Goal: Task Accomplishment & Management: Use online tool/utility

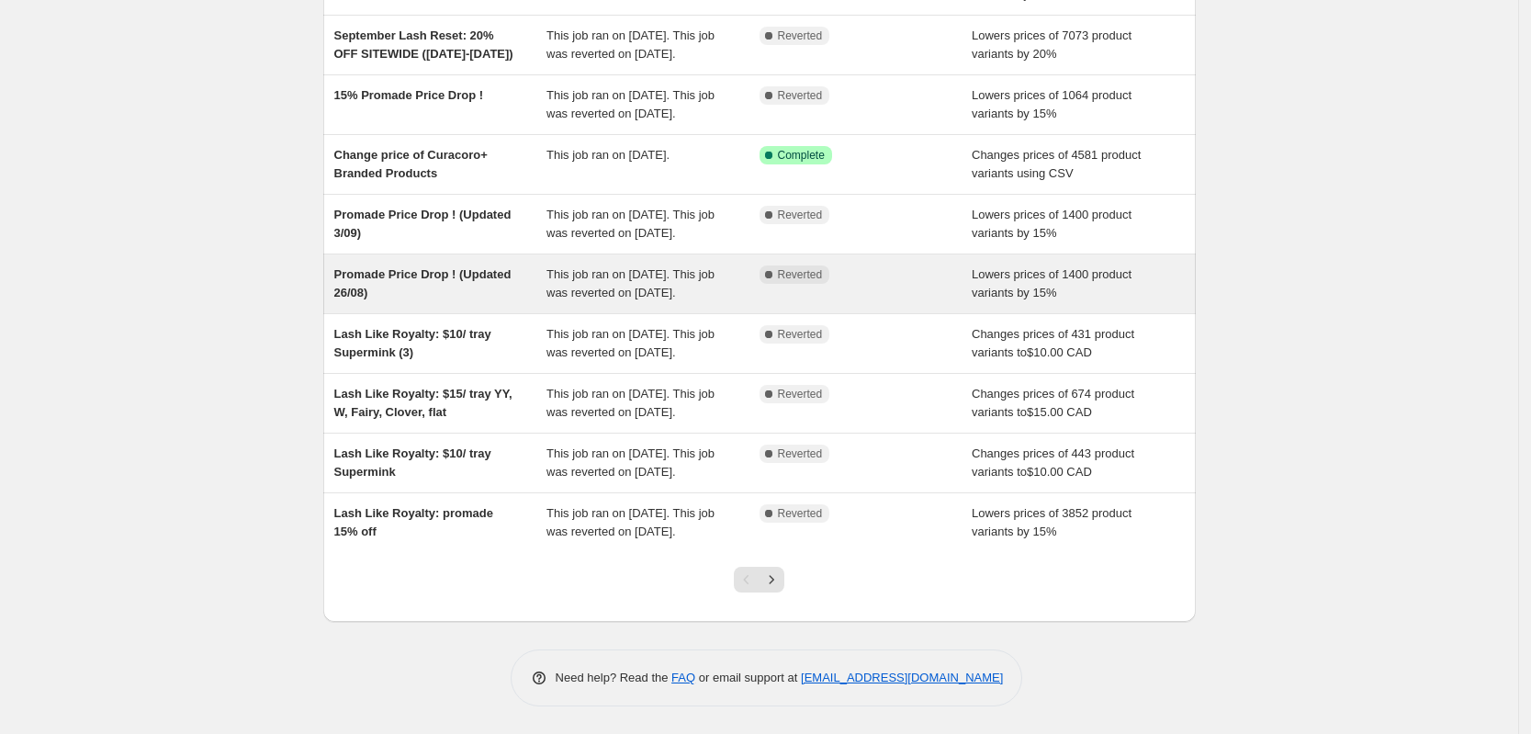
scroll to position [359, 0]
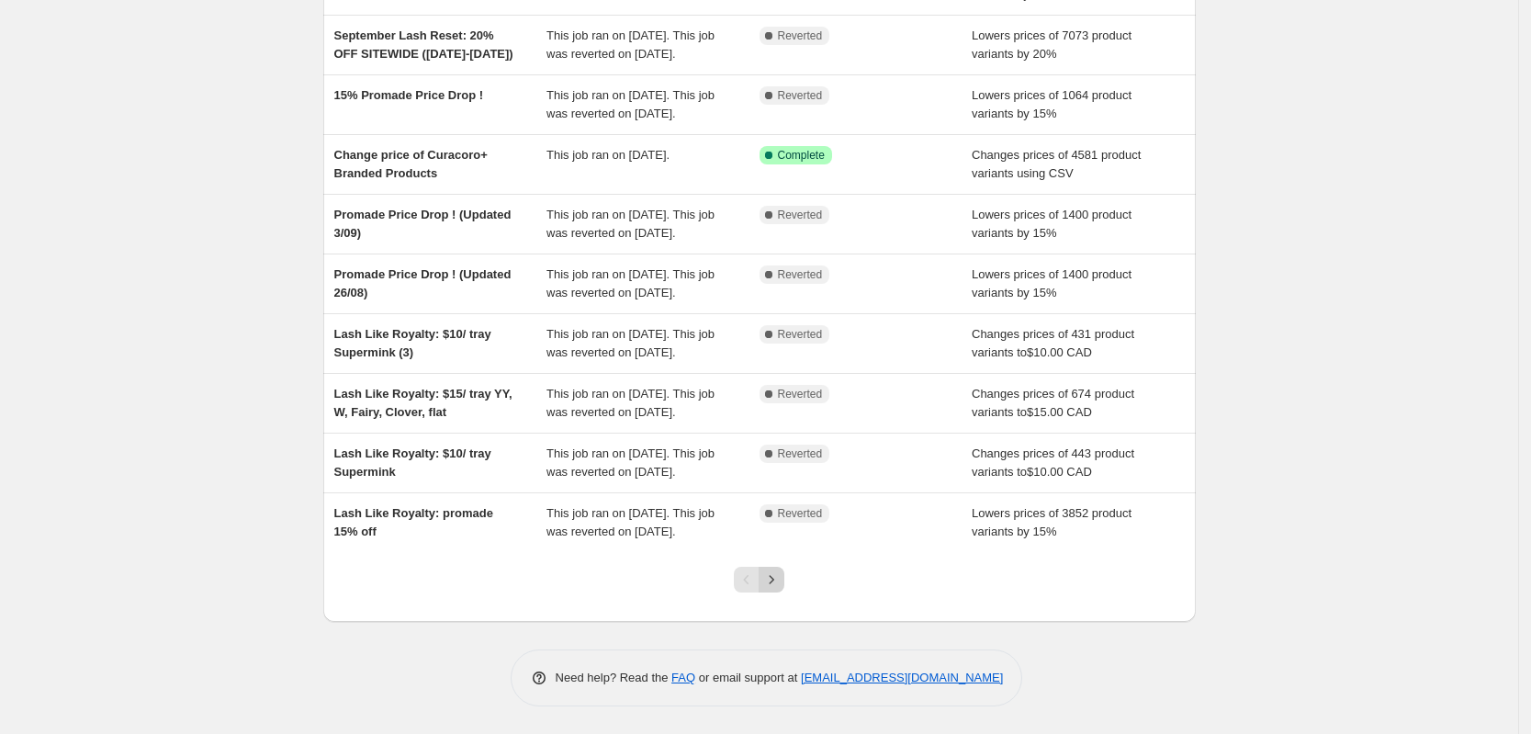
click at [660, 588] on icon "Next" at bounding box center [771, 579] width 18 height 18
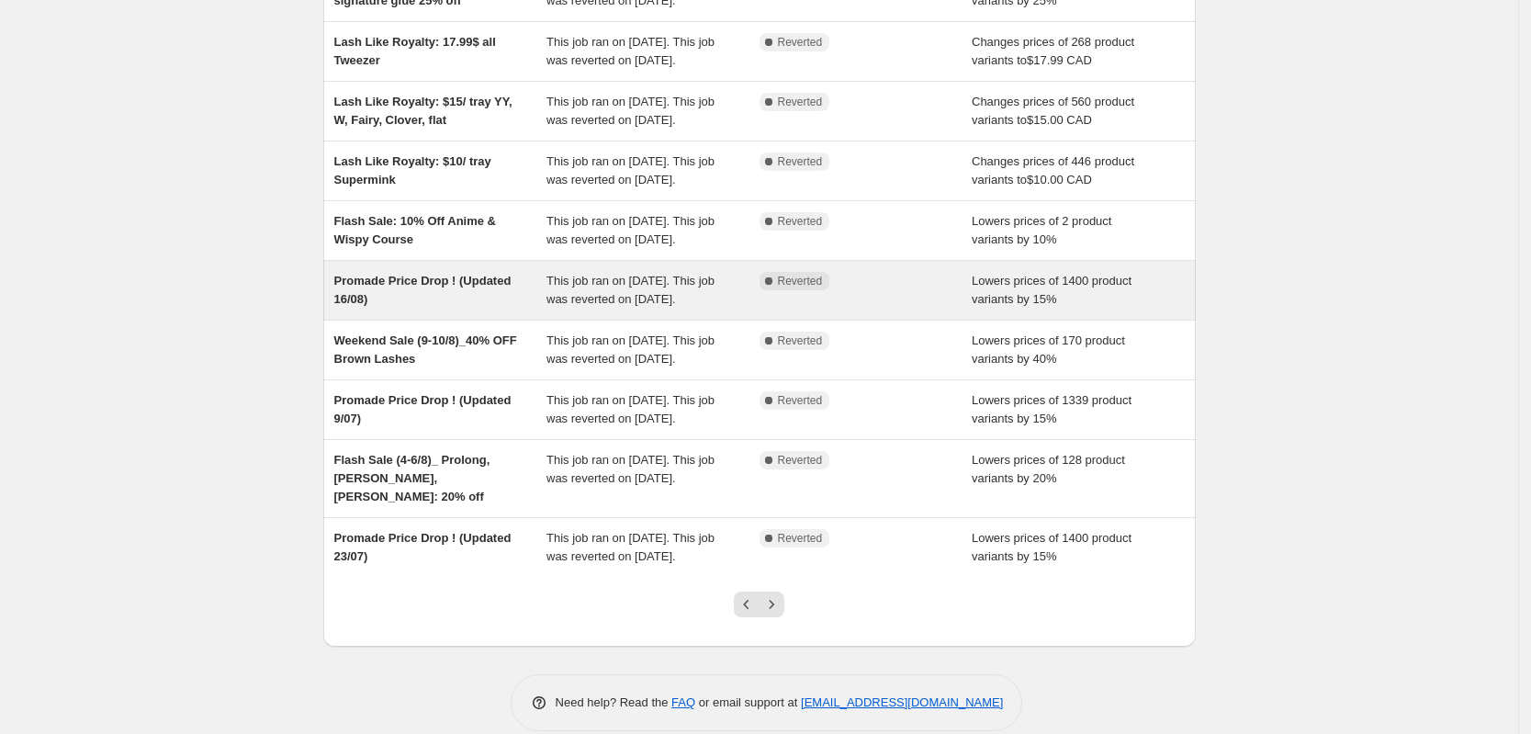
scroll to position [396, 0]
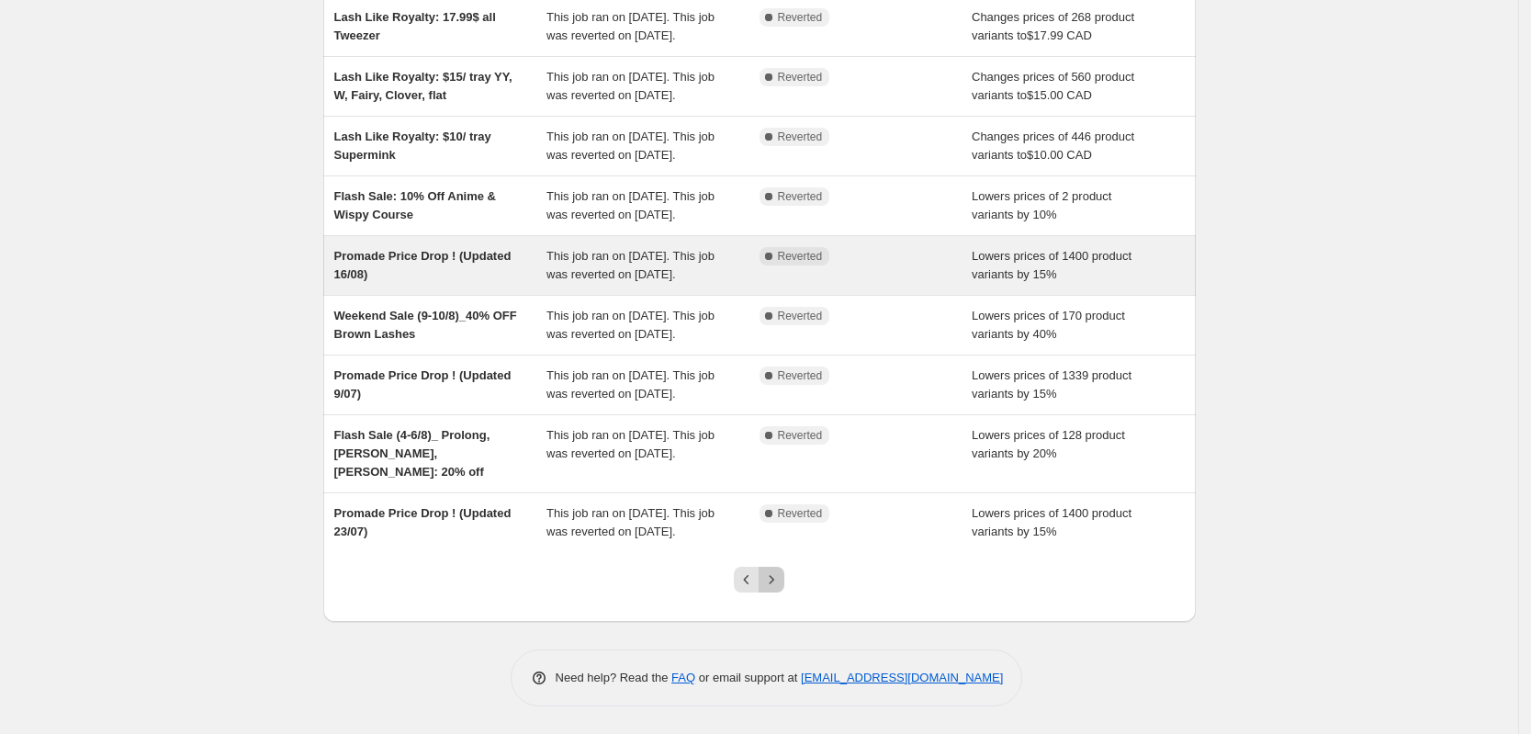
click at [660, 581] on icon "Next" at bounding box center [771, 579] width 18 height 18
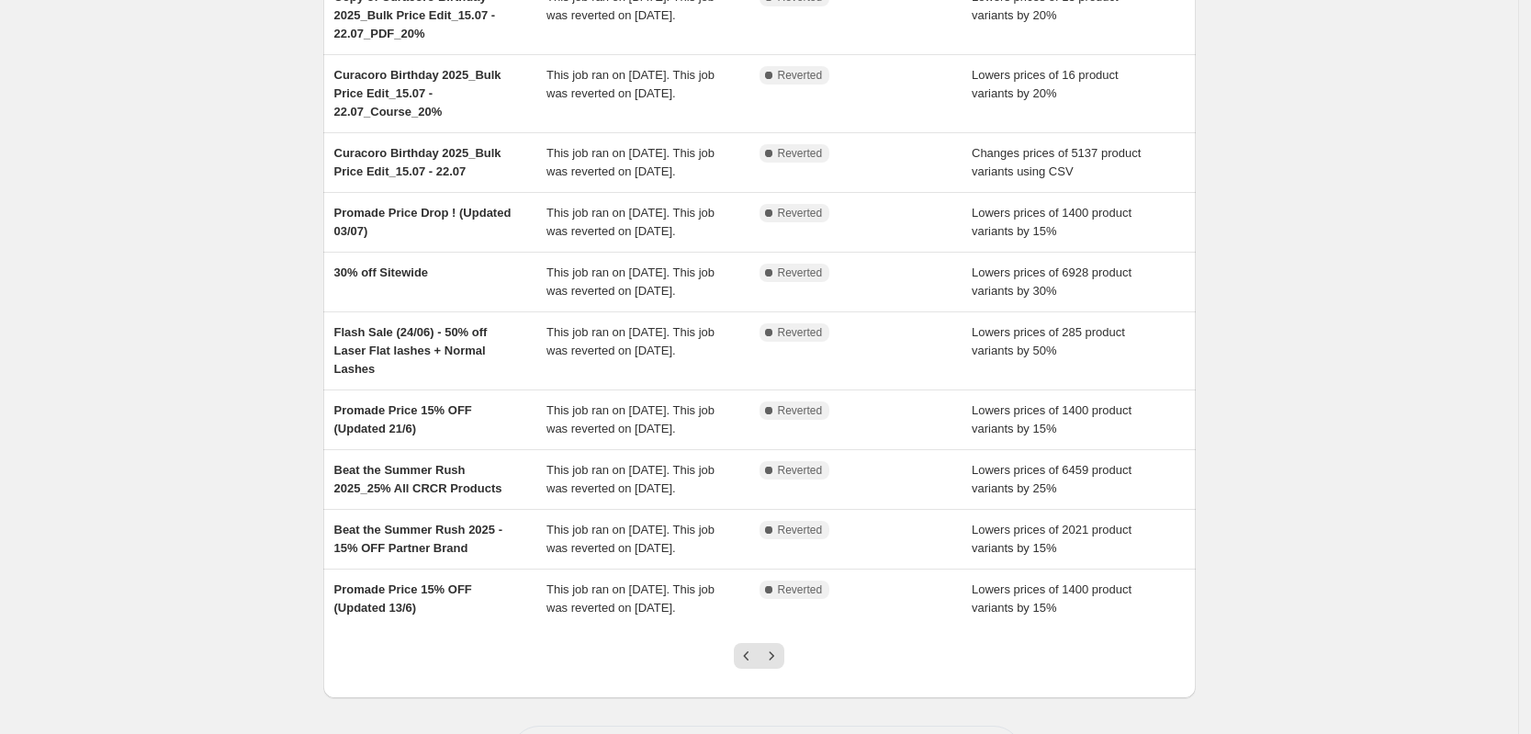
scroll to position [267, 0]
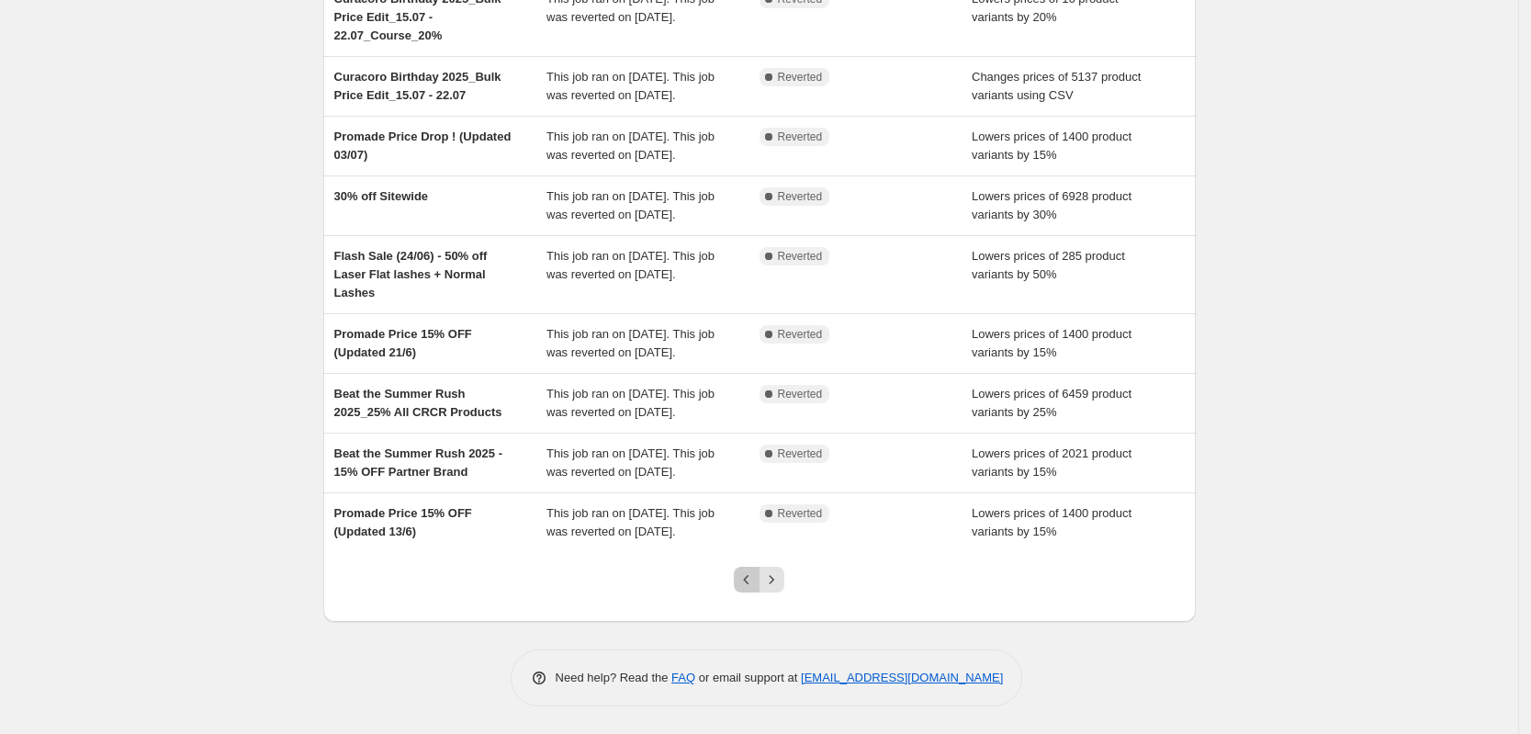
click at [660, 590] on button "Previous" at bounding box center [747, 580] width 26 height 26
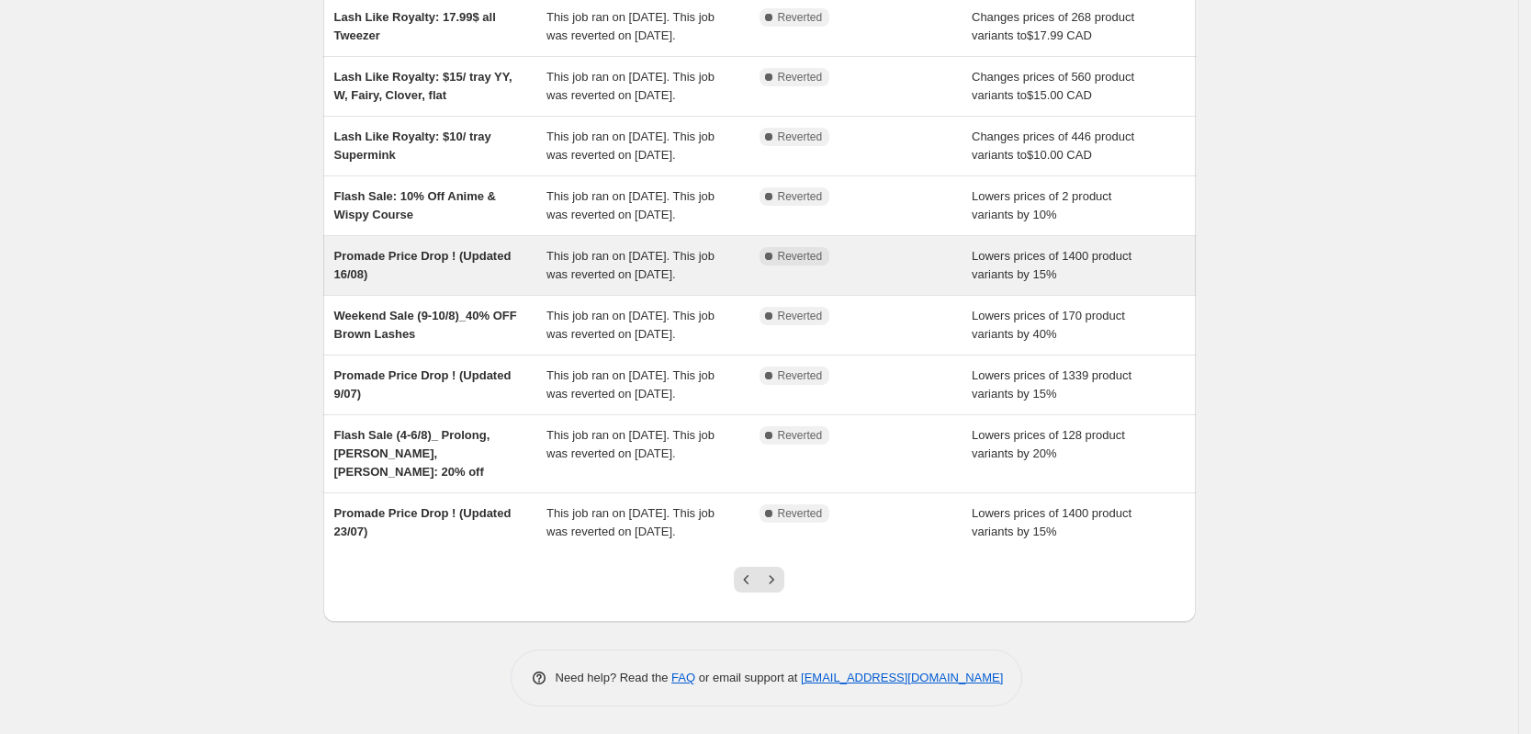
scroll to position [396, 0]
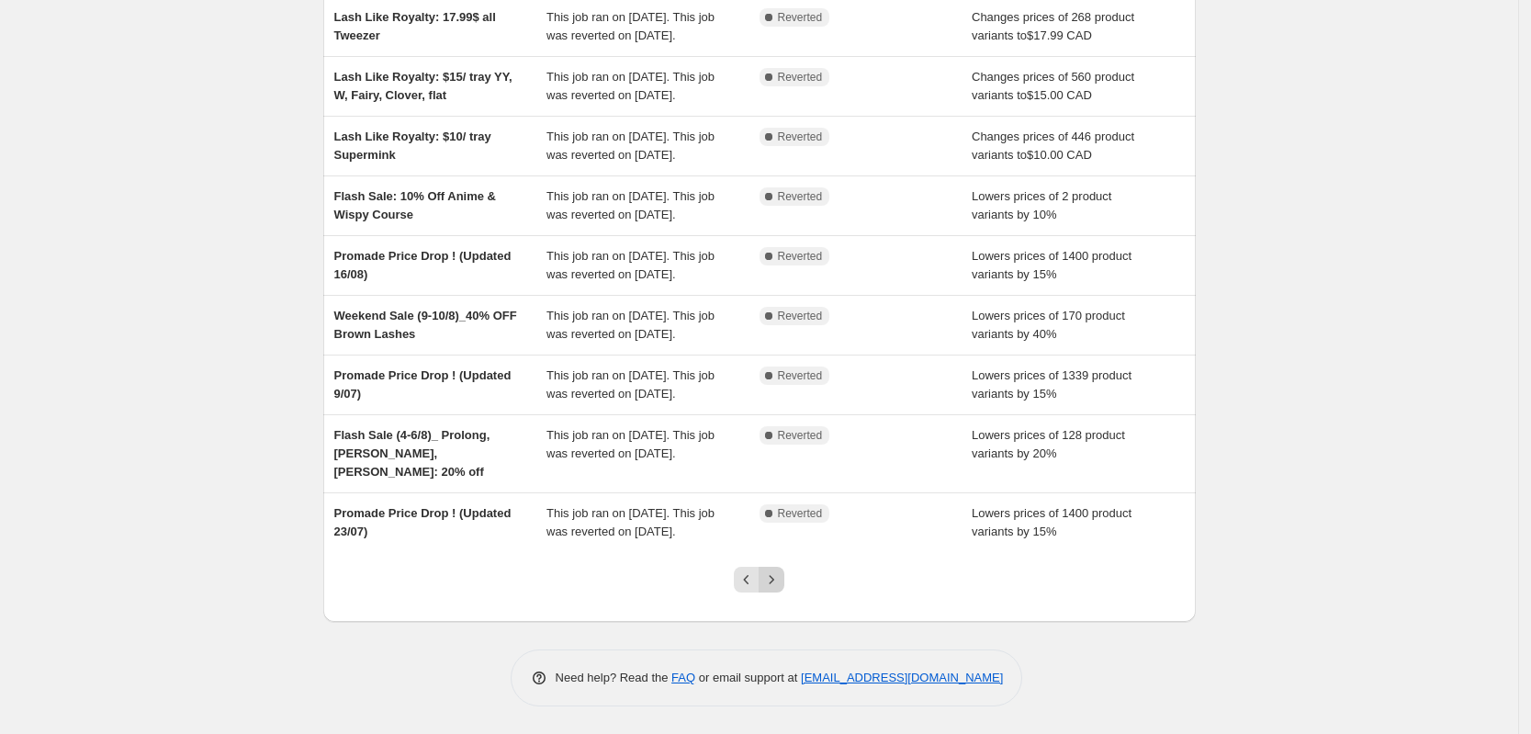
click at [660, 587] on icon "Next" at bounding box center [771, 579] width 18 height 18
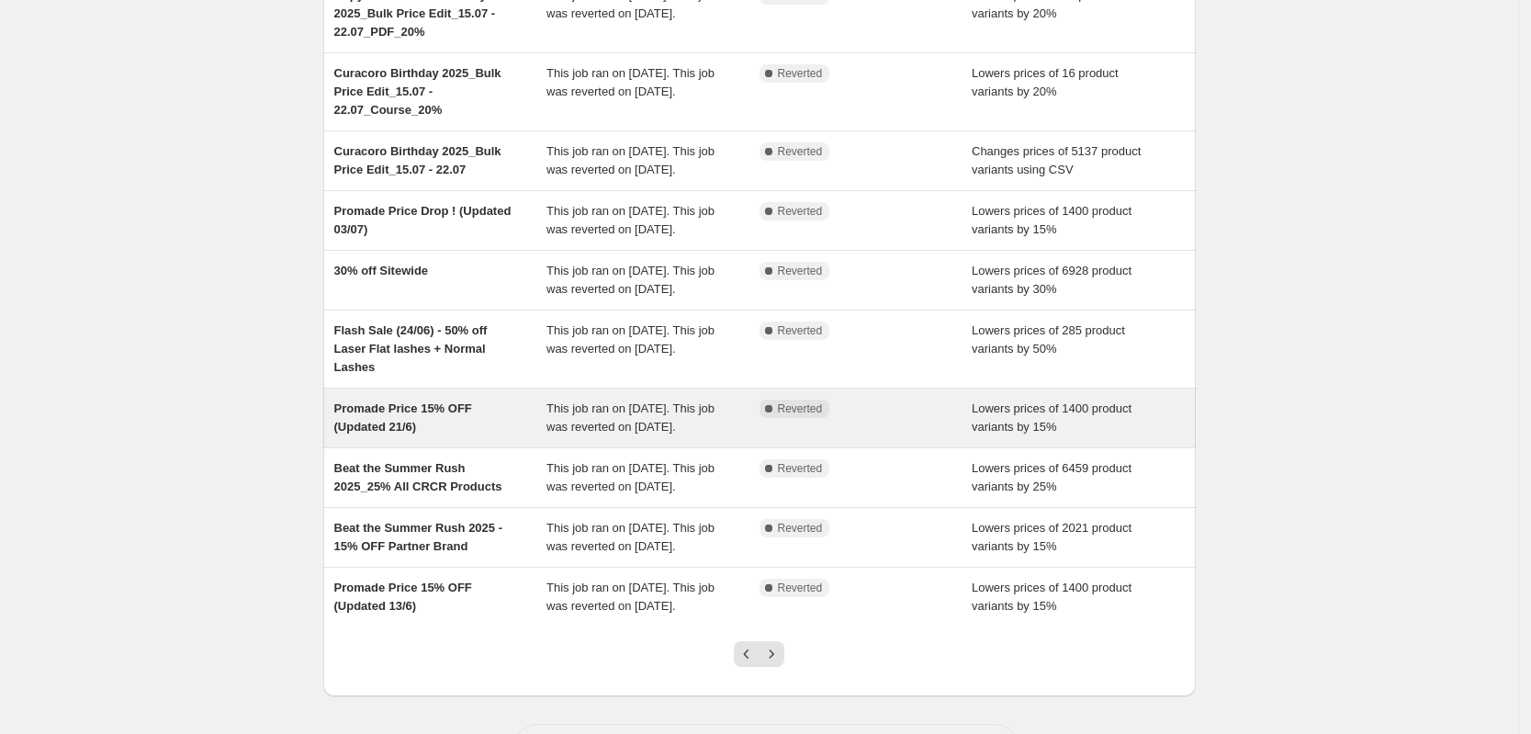
scroll to position [230, 0]
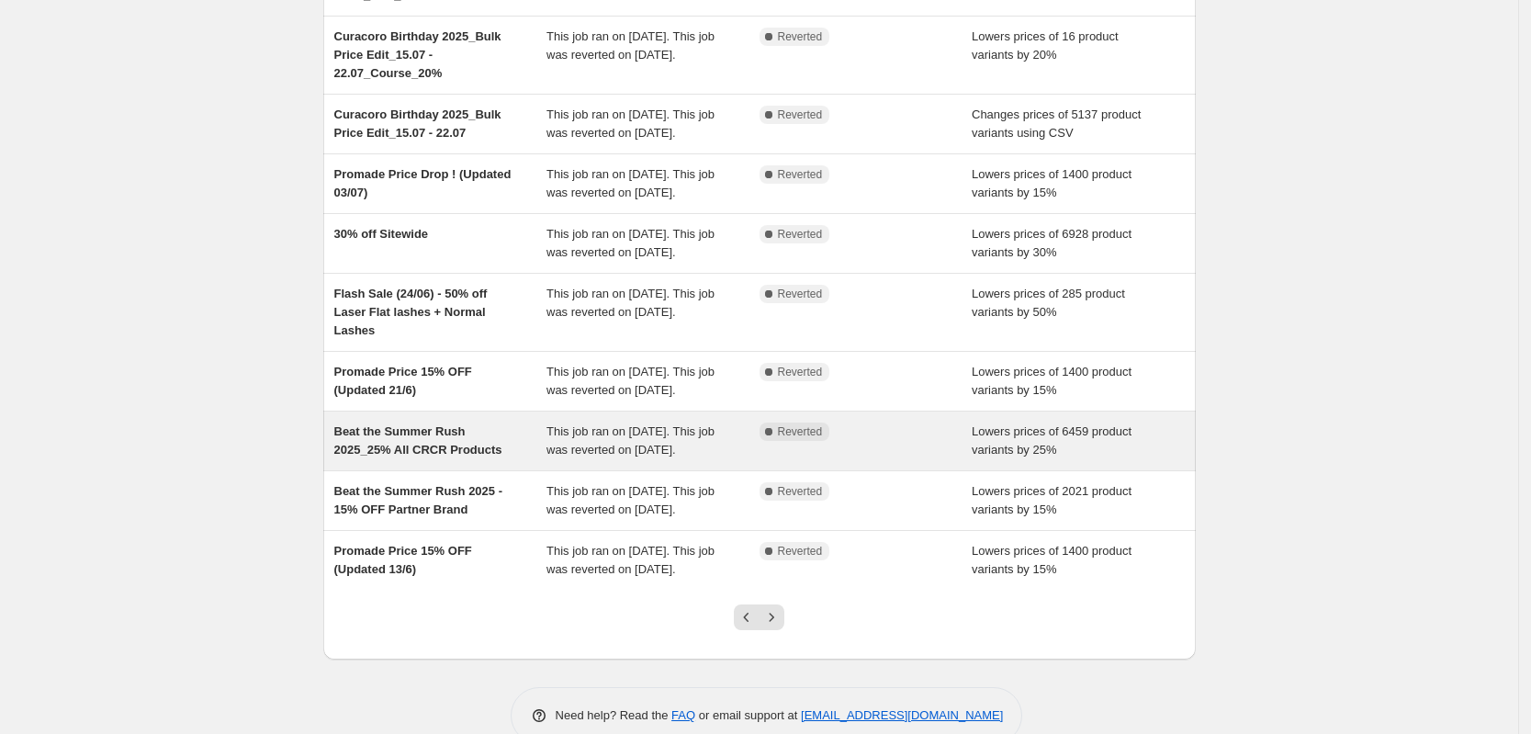
click at [395, 446] on span "Beat the Summer Rush 2025_25% All CRCR Products" at bounding box center [418, 440] width 168 height 32
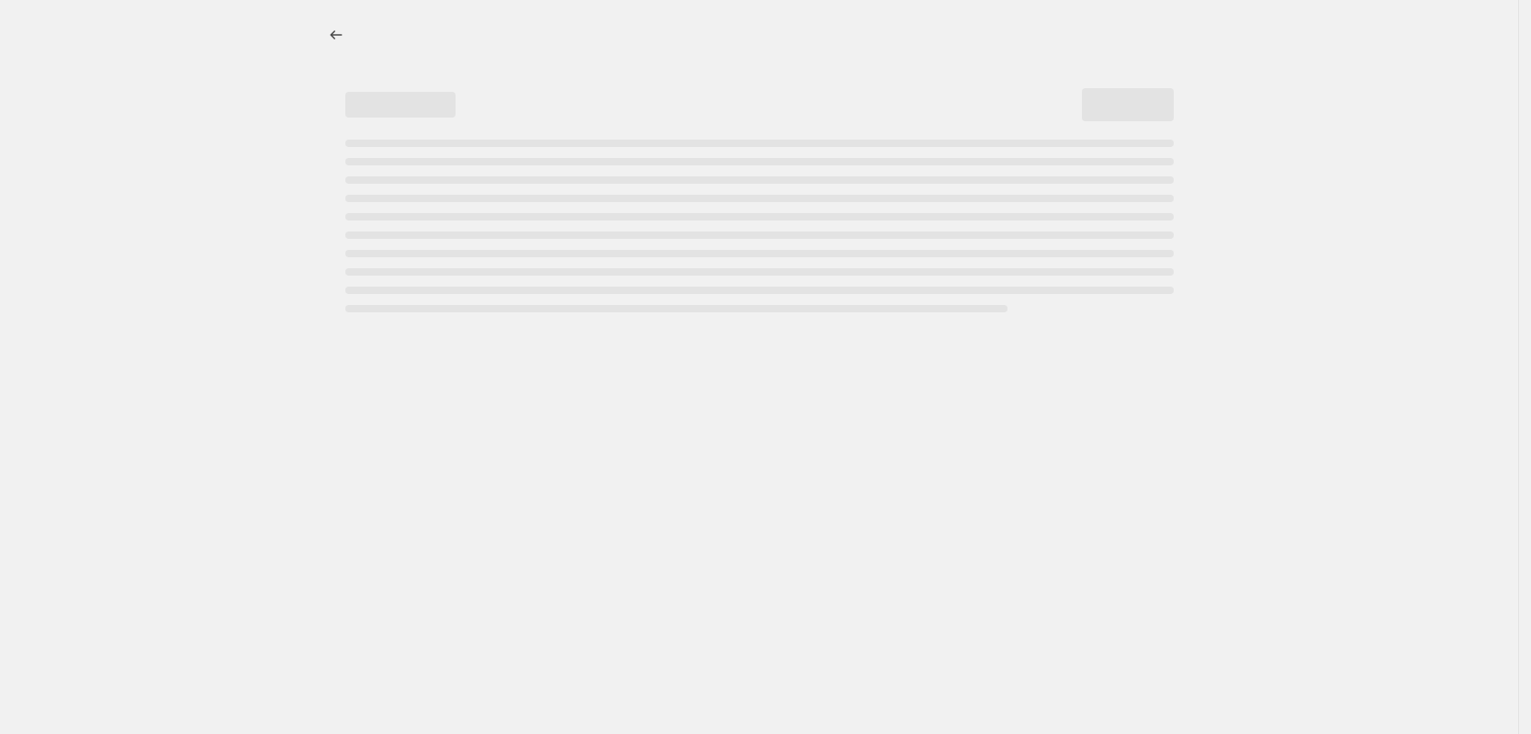
select select "percentage"
select select "collection"
select select "not_equal"
select select "product_status"
select select "product_type"
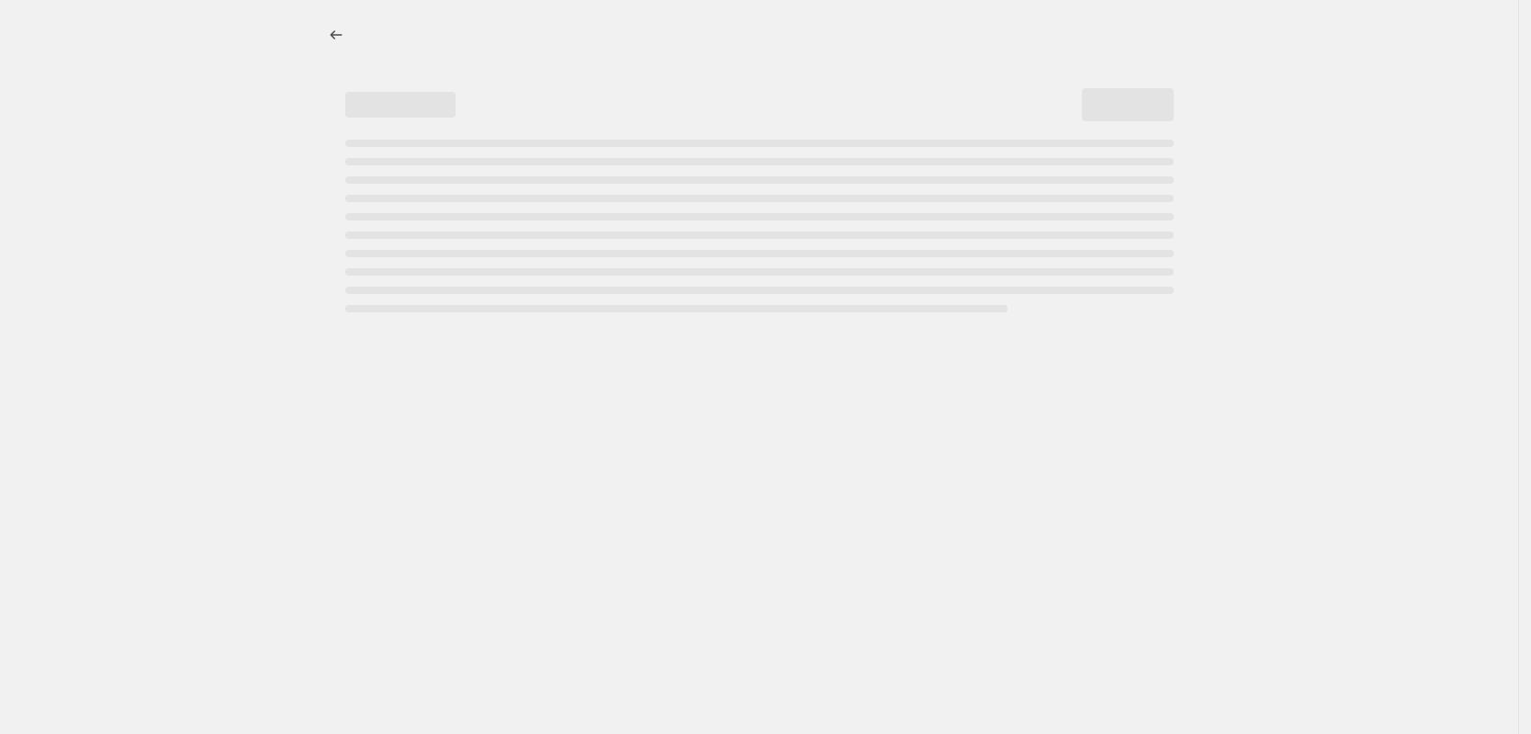
select select "not_equal"
select select "collection"
select select "not_equal"
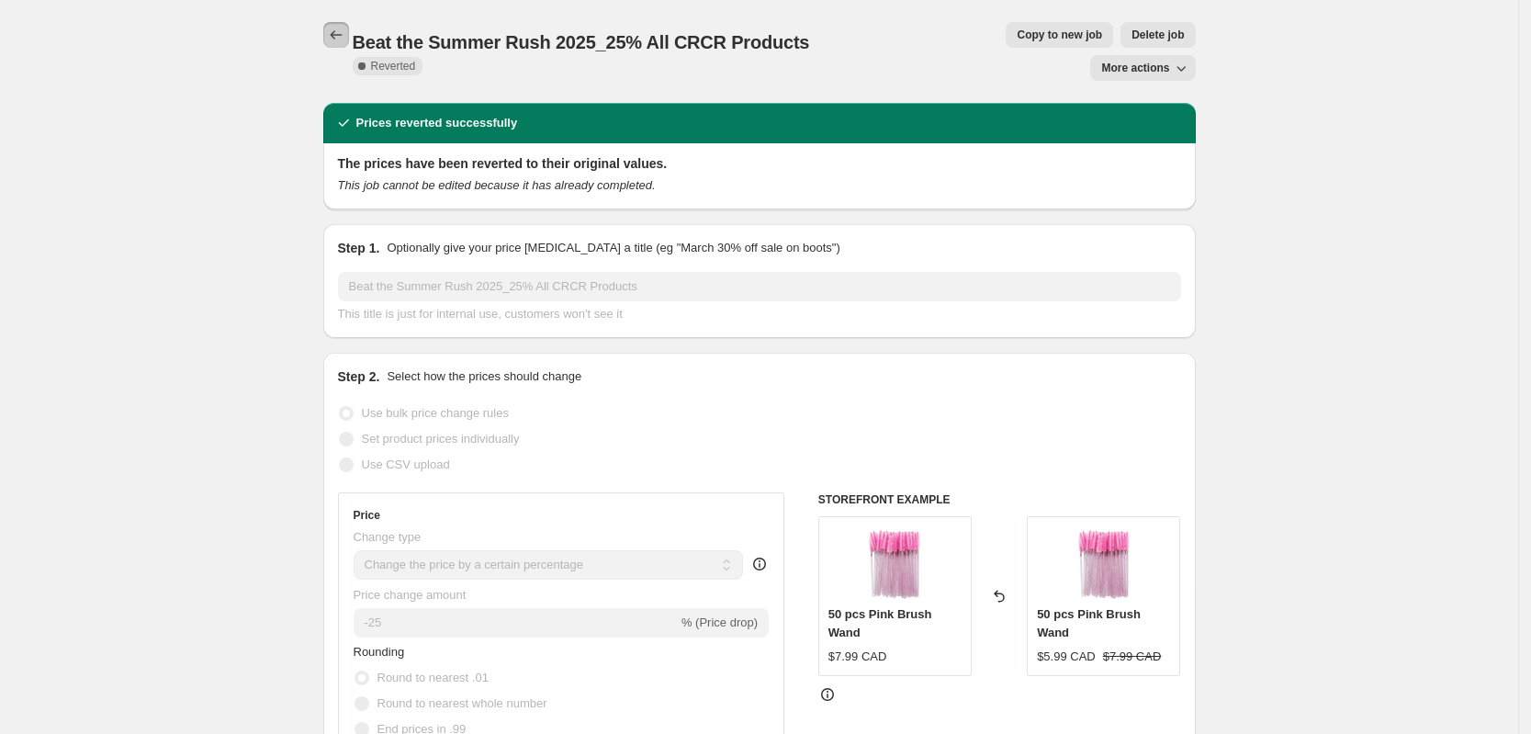
click at [342, 38] on icon "Price change jobs" at bounding box center [336, 35] width 18 height 18
